Goal: Transaction & Acquisition: Purchase product/service

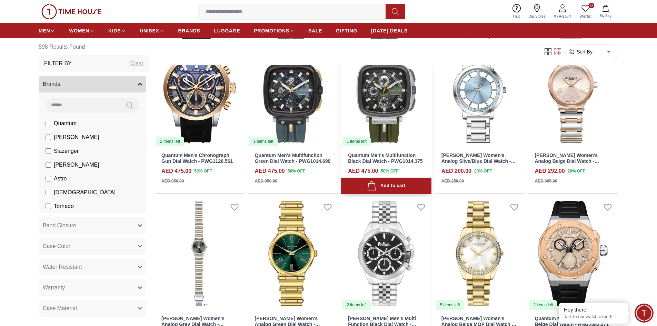
scroll to position [345, 0]
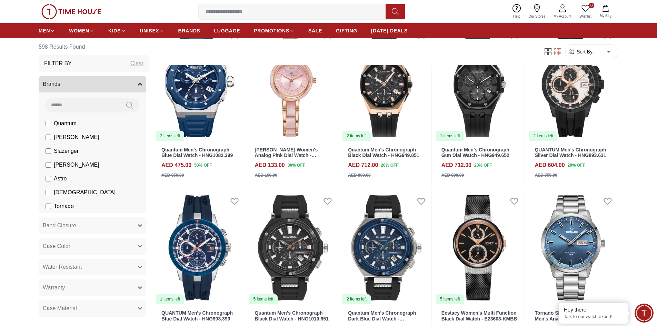
scroll to position [575, 0]
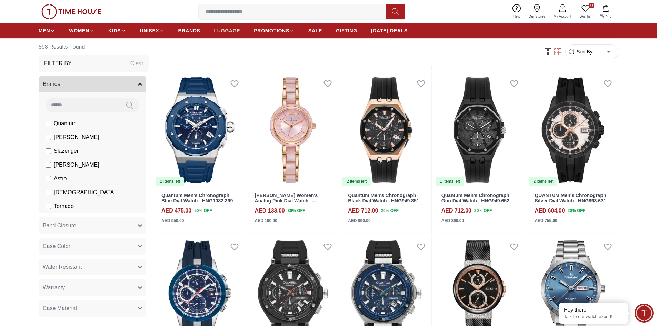
click at [229, 29] on span "LUGGAGE" at bounding box center [227, 30] width 26 height 7
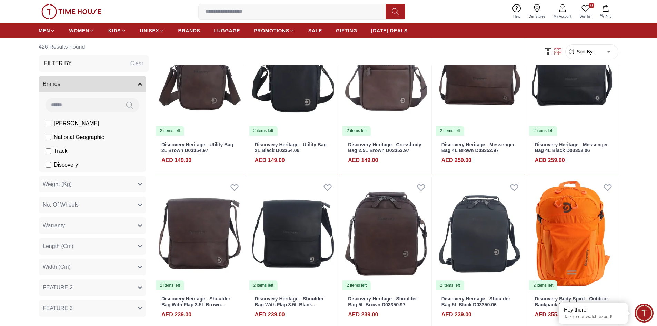
scroll to position [230, 0]
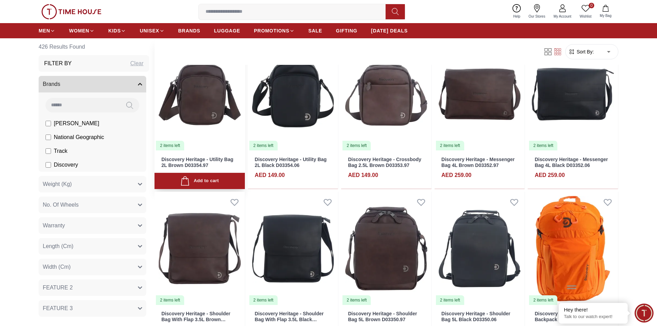
click at [204, 122] on img at bounding box center [199, 94] width 90 height 114
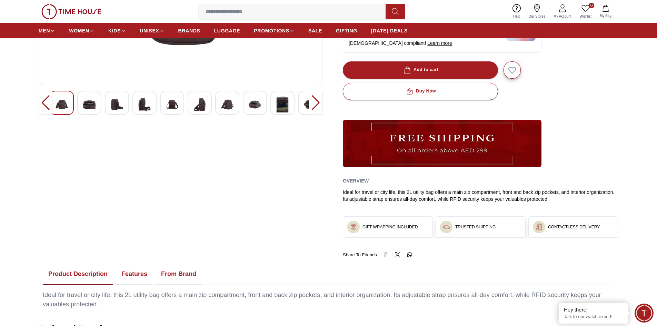
scroll to position [230, 0]
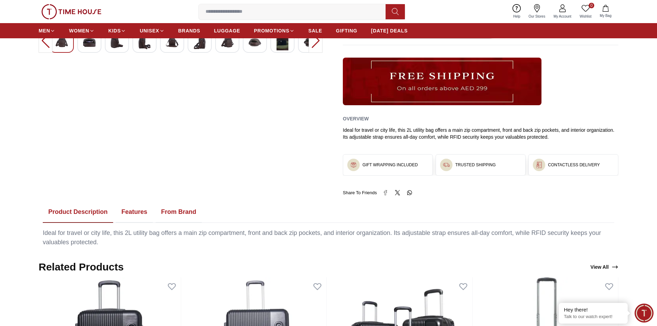
click at [137, 210] on button "Features" at bounding box center [134, 211] width 37 height 21
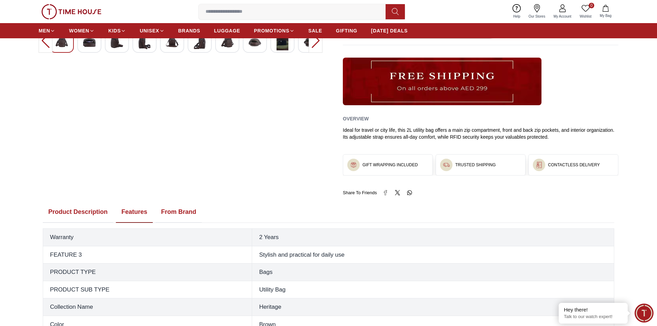
scroll to position [345, 0]
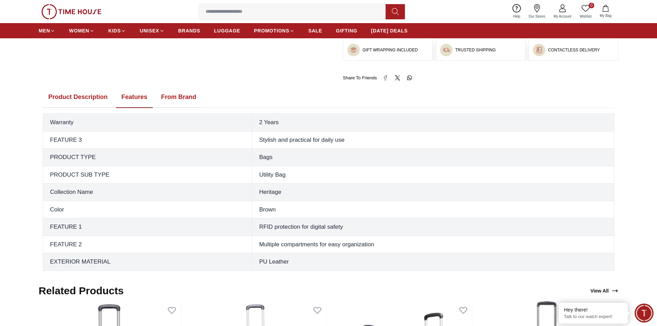
click at [183, 97] on button "From Brand" at bounding box center [179, 97] width 46 height 21
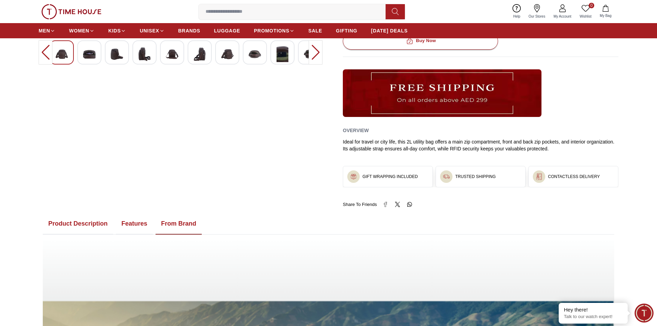
scroll to position [205, 0]
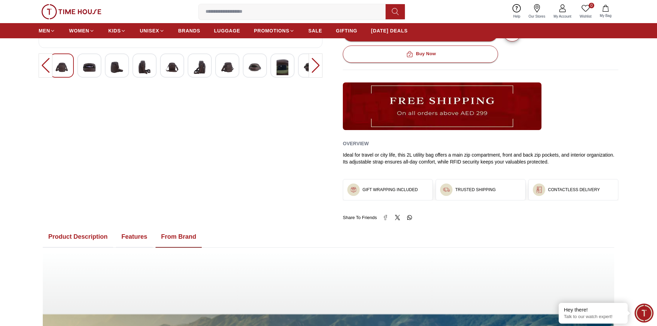
click at [137, 239] on button "Features" at bounding box center [134, 236] width 37 height 21
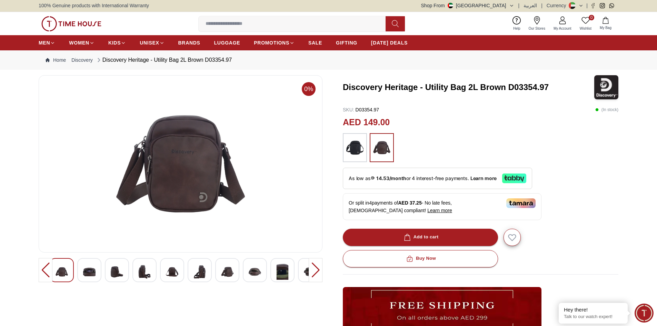
scroll to position [0, 0]
